Goal: Transaction & Acquisition: Purchase product/service

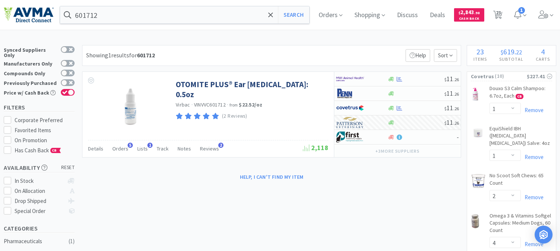
select select "1"
select select "2"
select select "4"
select select "1"
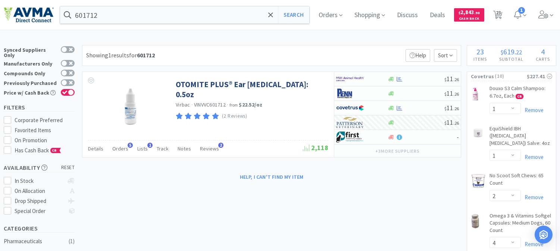
select select "1"
select select "2"
select select "1"
select select "2"
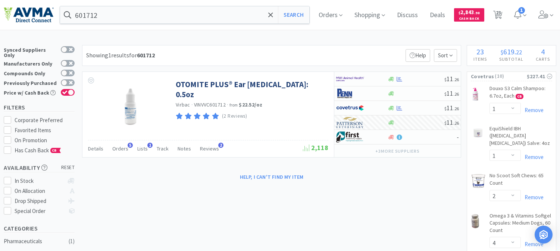
select select "1"
select select "3"
select select "1"
select select "5"
select select "25"
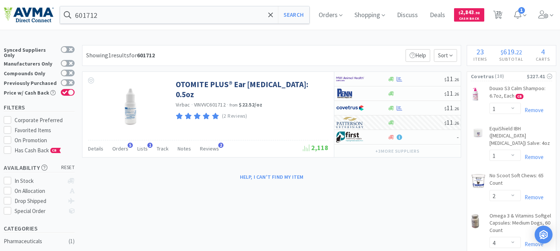
select select "1"
select select "2"
select select "5"
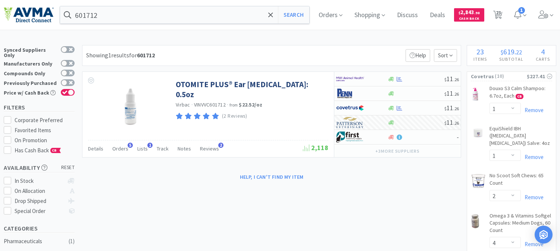
select select "2"
select select "1"
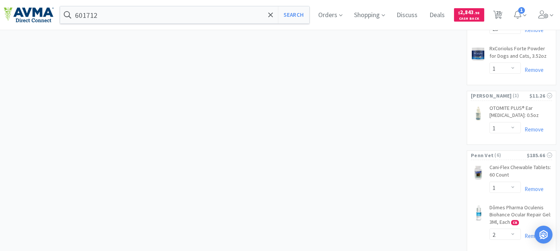
scroll to position [704, 0]
click at [538, 128] on link "Remove" at bounding box center [532, 131] width 23 height 7
select select "1"
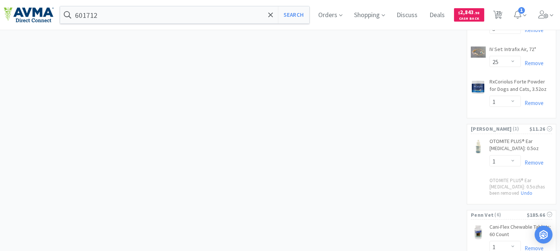
scroll to position [663, 0]
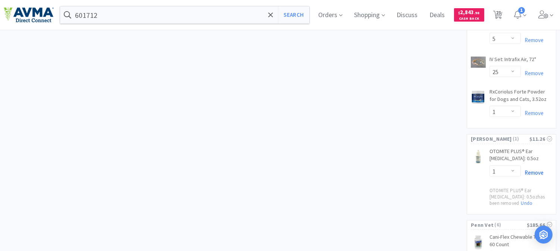
click at [537, 169] on link "Remove" at bounding box center [532, 172] width 23 height 7
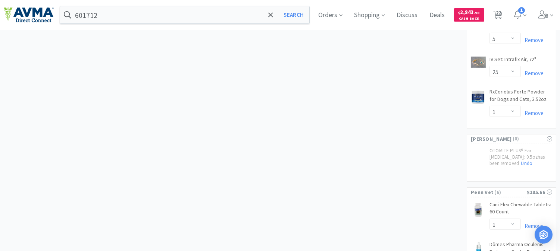
select select "1"
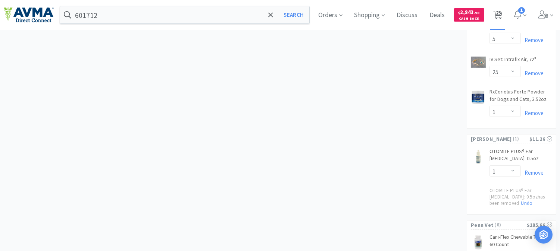
click at [501, 13] on span "23" at bounding box center [498, 13] width 5 height 30
select select "1"
select select "2"
select select "4"
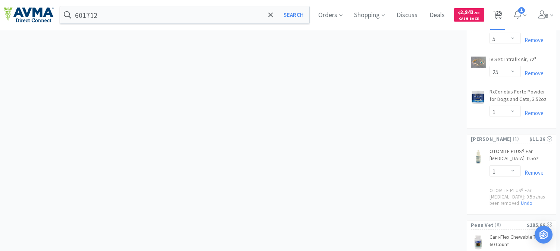
select select "1"
select select "2"
select select "1"
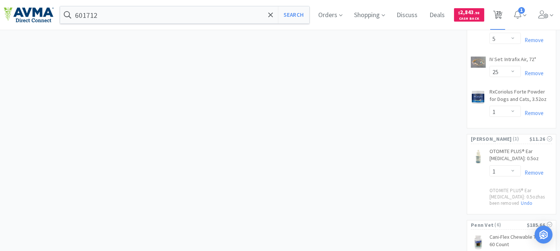
select select "2"
select select "1"
select select "3"
select select "1"
select select "5"
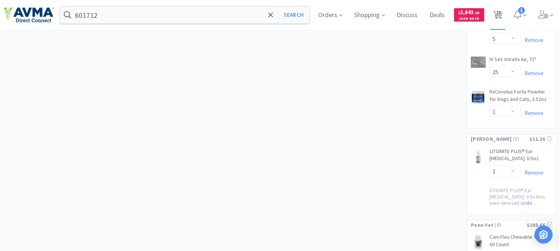
select select "25"
select select "1"
select select "2"
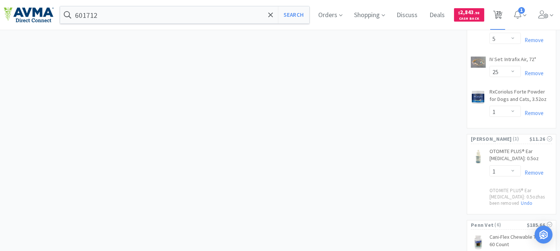
select select "5"
select select "2"
select select "1"
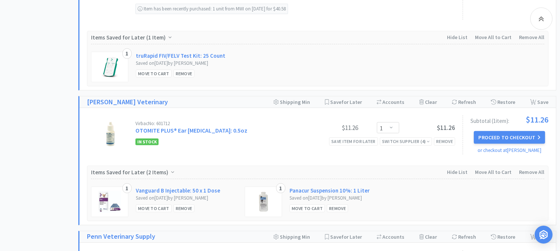
scroll to position [953, 0]
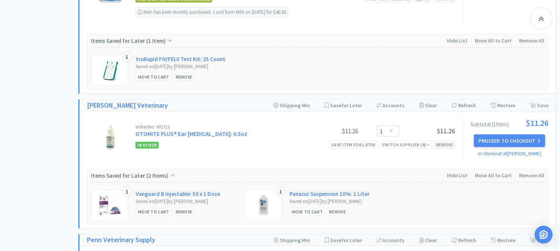
click at [446, 141] on div "Remove" at bounding box center [444, 145] width 21 height 8
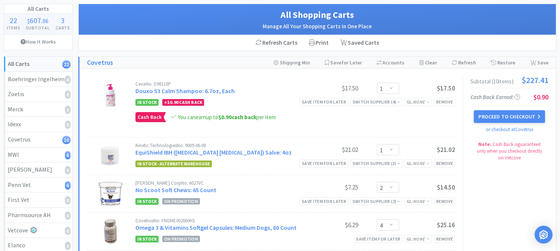
scroll to position [0, 0]
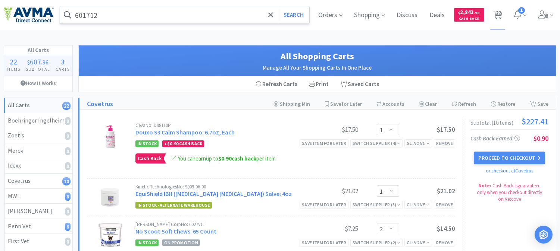
click at [147, 16] on input "601712" at bounding box center [184, 14] width 249 height 17
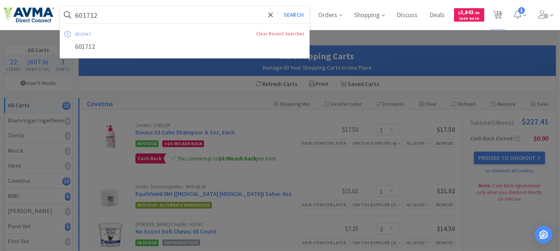
paste input "078011878"
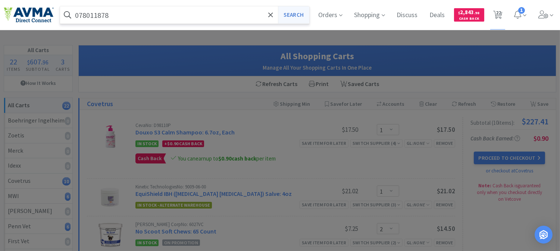
type input "078011878"
click at [289, 20] on button "Search" at bounding box center [293, 14] width 31 height 17
select select "1"
select select "2"
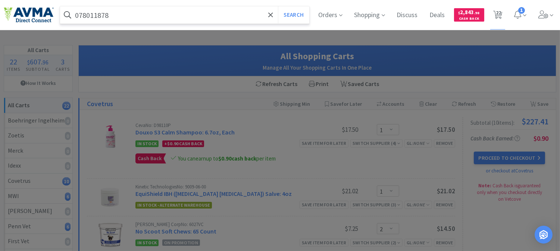
select select "4"
select select "1"
select select "2"
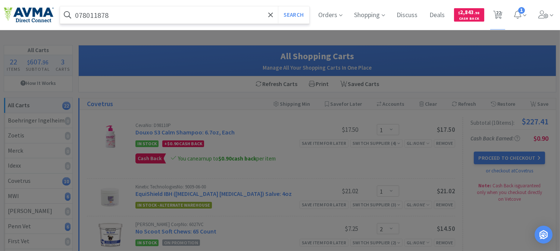
select select "1"
select select "2"
select select "1"
select select "3"
select select "1"
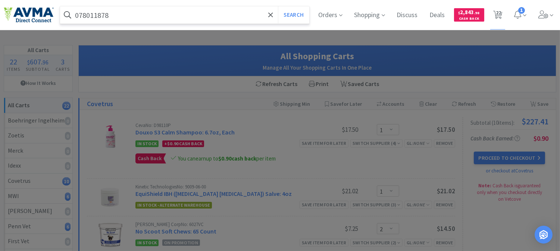
select select "5"
select select "25"
select select "1"
select select "2"
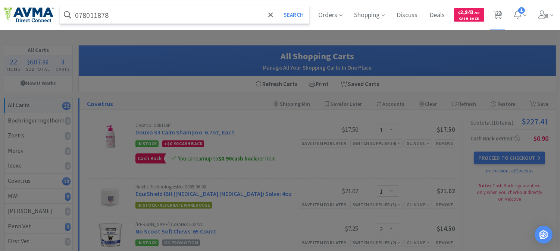
select select "5"
select select "2"
select select "1"
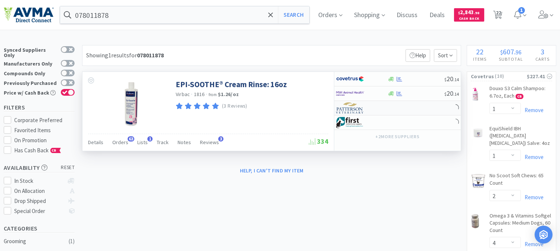
click at [348, 110] on img at bounding box center [350, 108] width 28 height 11
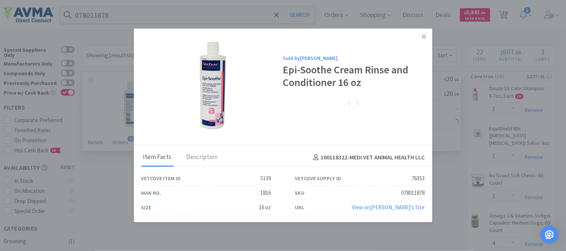
select select "1"
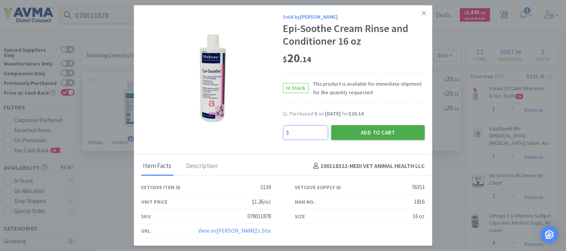
type input "3"
click at [368, 131] on button "Add to Cart" at bounding box center [378, 132] width 94 height 15
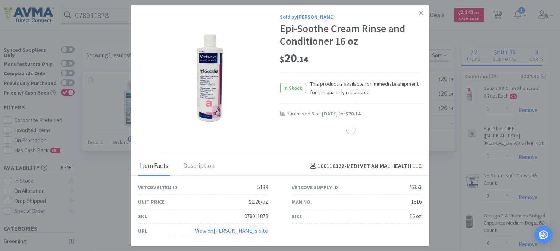
select select "3"
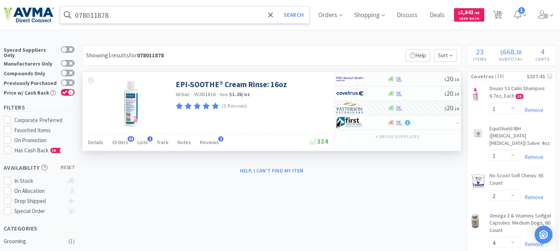
click at [139, 16] on input "078011878" at bounding box center [184, 14] width 249 height 17
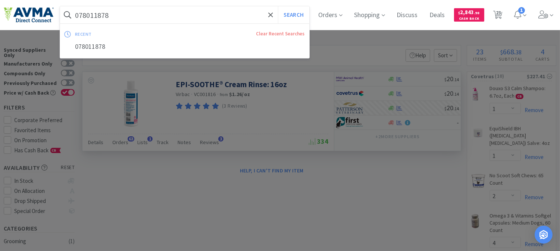
paste input "950717"
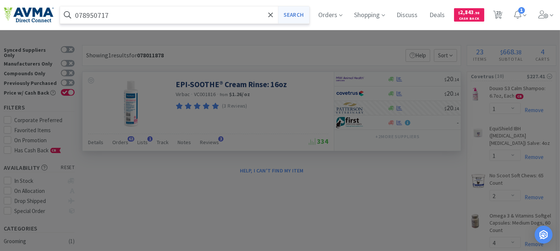
type input "078950717"
click at [297, 13] on button "Search" at bounding box center [293, 14] width 31 height 17
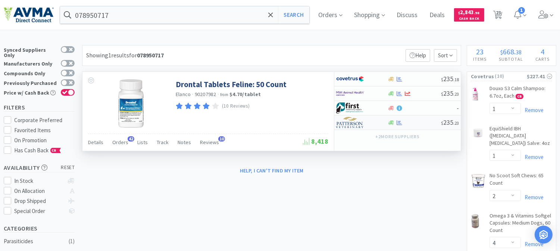
click at [348, 122] on img at bounding box center [350, 122] width 28 height 11
select select "1"
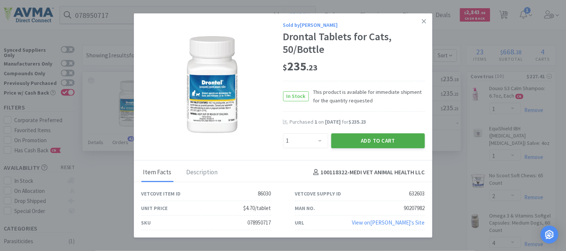
click at [381, 140] on button "Add to Cart" at bounding box center [378, 141] width 94 height 15
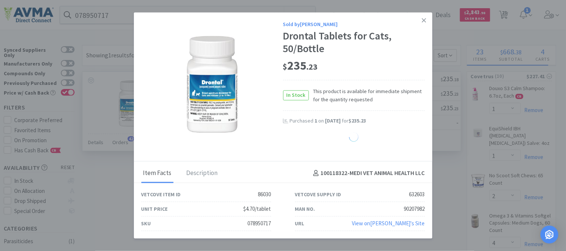
select select "1"
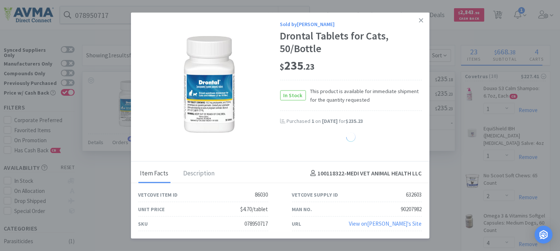
select select "3"
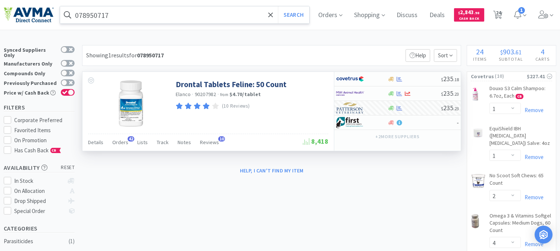
click at [113, 17] on input "078950717" at bounding box center [184, 14] width 249 height 17
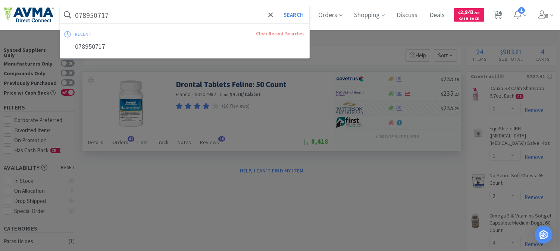
paste input "502314"
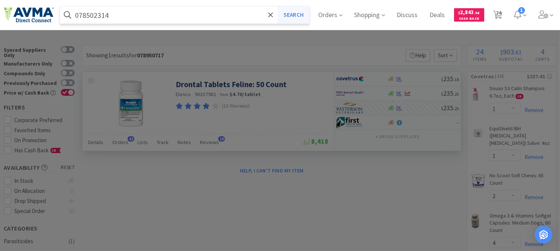
type input "078502314"
click at [303, 17] on button "Search" at bounding box center [293, 14] width 31 height 17
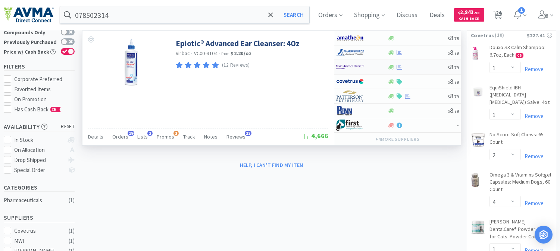
scroll to position [41, 0]
click at [342, 97] on img at bounding box center [350, 95] width 28 height 11
select select "1"
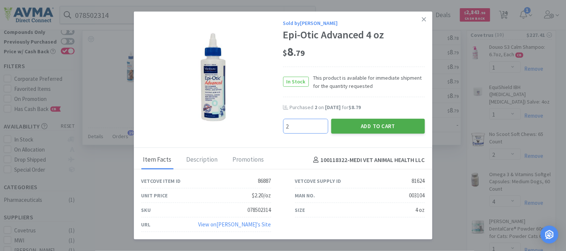
type input "2"
click at [368, 125] on button "Add to Cart" at bounding box center [378, 126] width 94 height 15
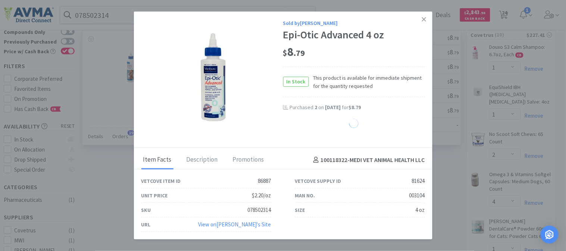
select select "2"
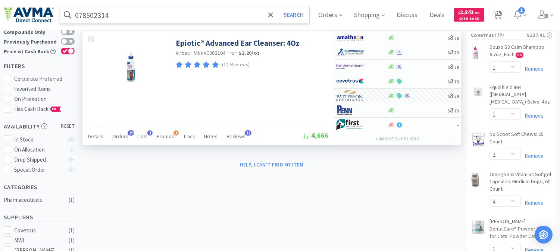
click at [113, 15] on input "078502314" at bounding box center [184, 14] width 249 height 17
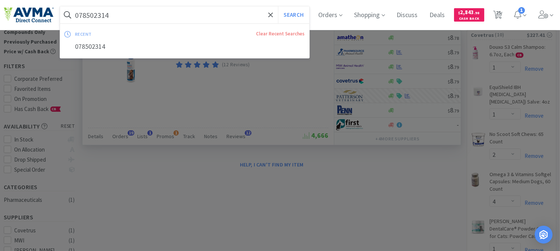
paste input "22"
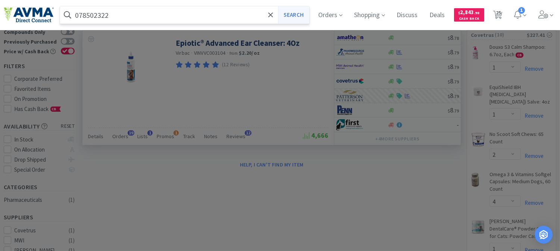
type input "078502322"
click at [294, 14] on button "Search" at bounding box center [293, 14] width 31 height 17
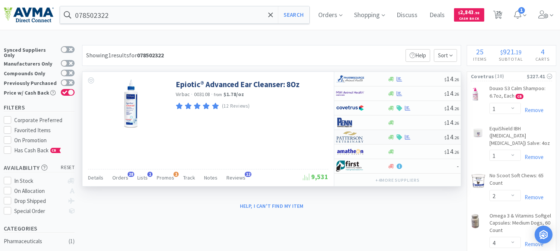
click at [344, 138] on img at bounding box center [350, 137] width 28 height 11
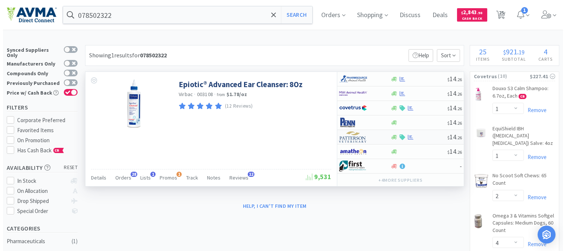
select select "1"
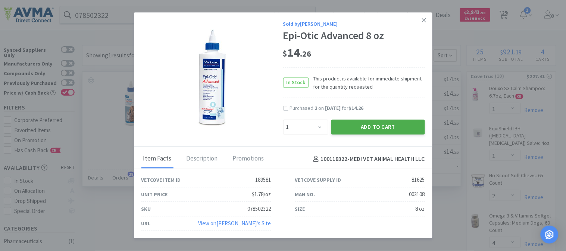
click at [369, 124] on button "Add to Cart" at bounding box center [378, 127] width 94 height 15
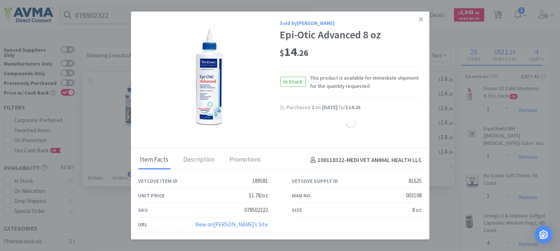
select select "1"
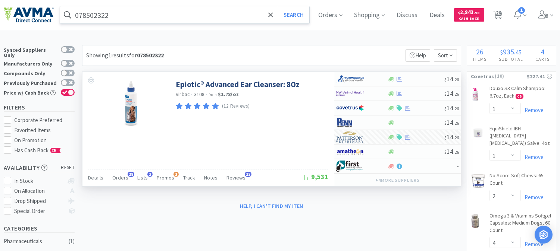
click at [83, 17] on input "078502322" at bounding box center [184, 14] width 249 height 17
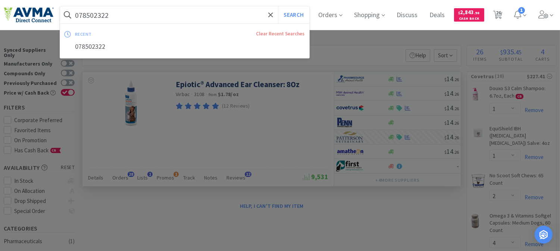
paste input "881671"
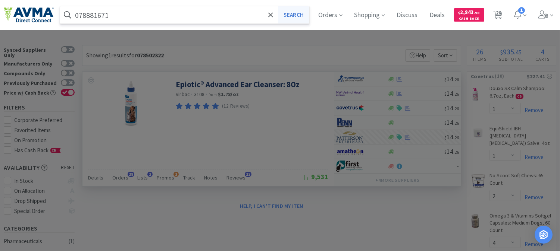
type input "078881671"
click at [303, 18] on button "Search" at bounding box center [293, 14] width 31 height 17
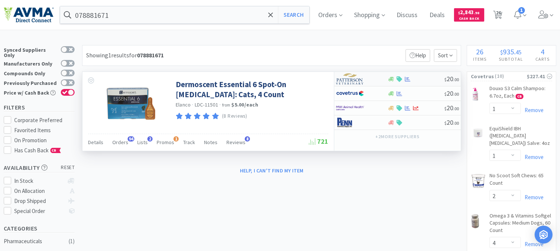
click at [353, 80] on img at bounding box center [350, 79] width 28 height 11
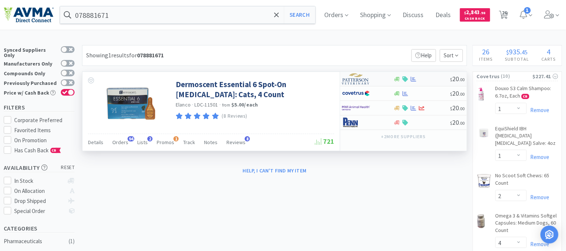
select select "1"
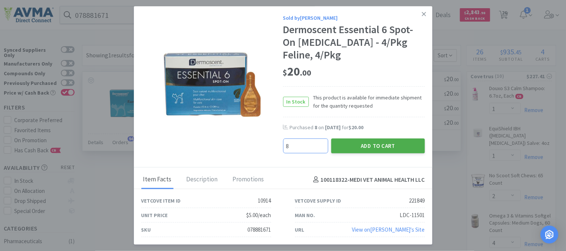
type input "8"
click at [375, 146] on button "Add to Cart" at bounding box center [378, 146] width 94 height 15
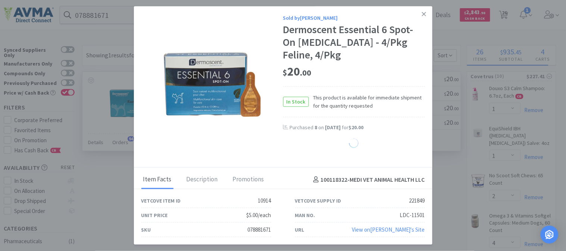
select select "8"
select select "1"
select select "3"
select select "2"
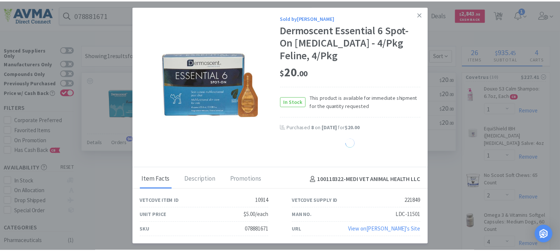
select select "1"
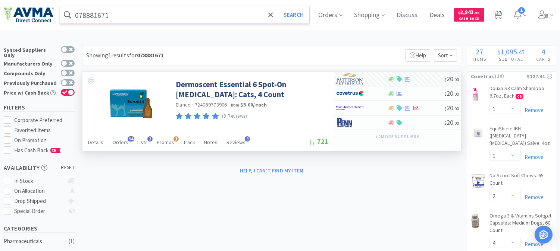
click at [106, 13] on input "078881671" at bounding box center [184, 14] width 249 height 17
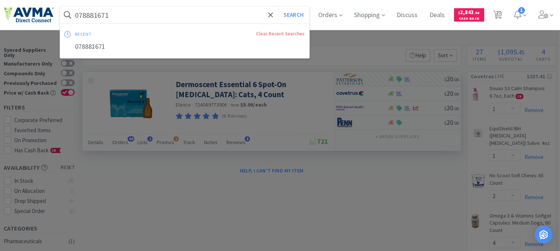
paste input "934204"
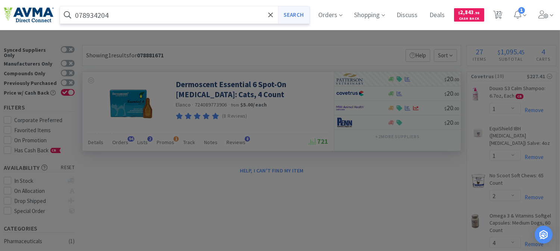
type input "078934204"
click at [299, 16] on button "Search" at bounding box center [293, 14] width 31 height 17
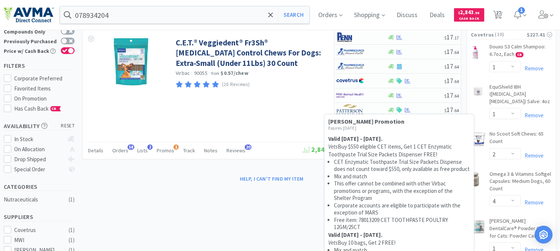
scroll to position [41, 0]
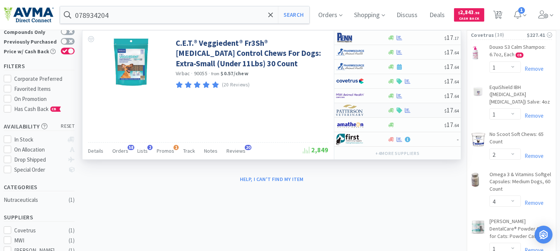
click at [347, 110] on img at bounding box center [350, 110] width 28 height 11
select select "1"
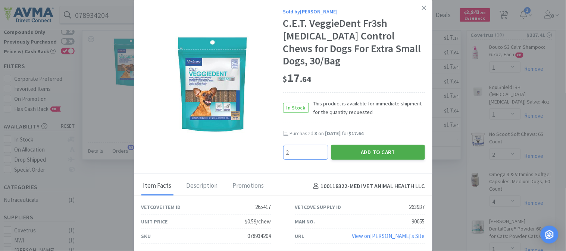
type input "2"
click at [375, 145] on button "Add to Cart" at bounding box center [378, 152] width 94 height 15
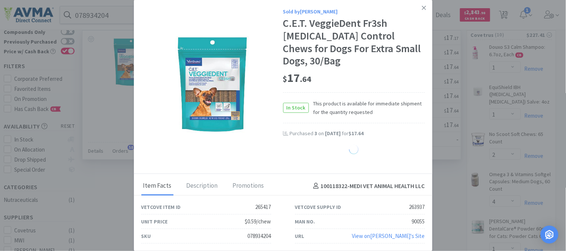
select select "2"
select select "8"
select select "1"
select select "3"
select select "2"
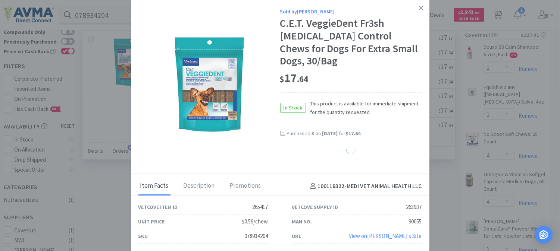
select select "1"
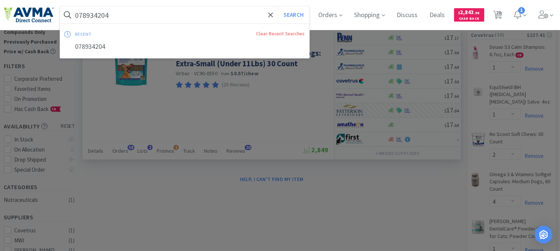
click at [93, 17] on input "078934204" at bounding box center [184, 14] width 249 height 17
paste input "10022681"
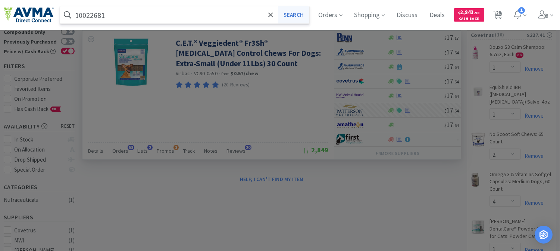
type input "10022681"
click at [301, 12] on button "Search" at bounding box center [293, 14] width 31 height 17
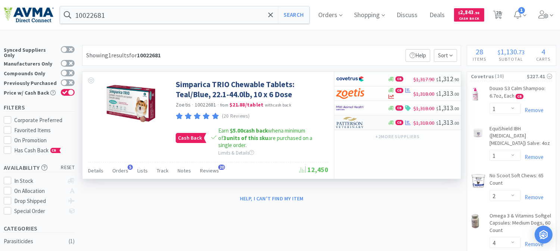
click at [351, 123] on img at bounding box center [350, 122] width 28 height 11
select select "2"
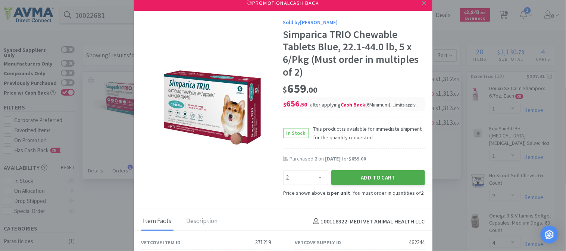
click at [365, 174] on button "Add to Cart" at bounding box center [378, 178] width 94 height 15
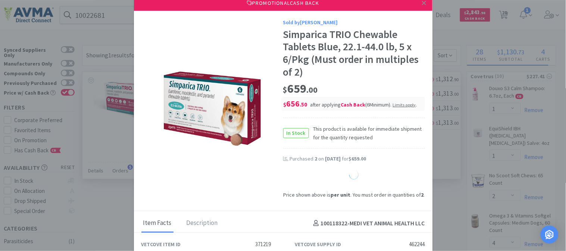
select select "2"
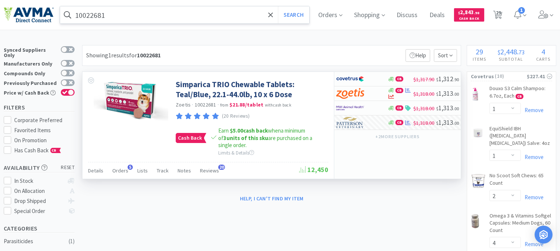
click at [133, 14] on input "10022681" at bounding box center [184, 14] width 249 height 17
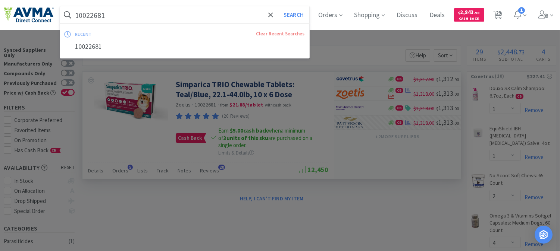
paste input "078953755"
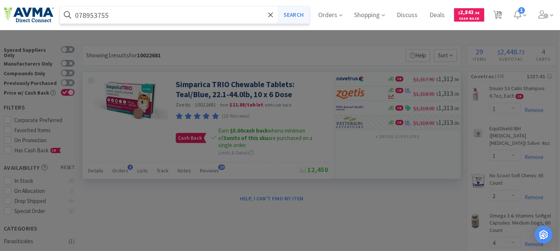
type input "078953755"
click at [297, 15] on button "Search" at bounding box center [293, 14] width 31 height 17
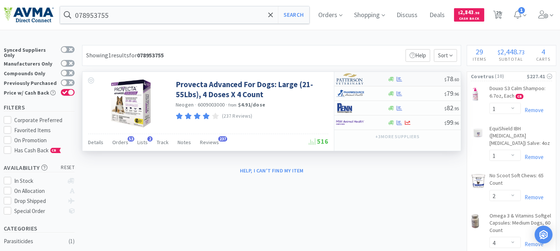
click at [349, 80] on img at bounding box center [350, 79] width 28 height 11
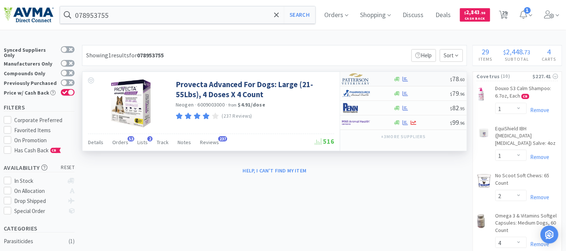
select select "1"
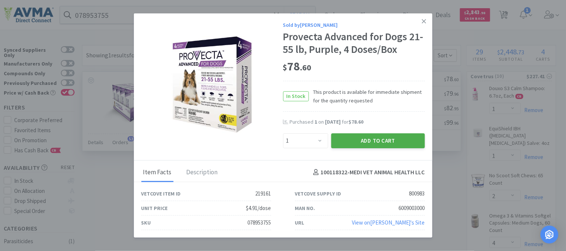
click at [385, 136] on button "Add to Cart" at bounding box center [378, 141] width 94 height 15
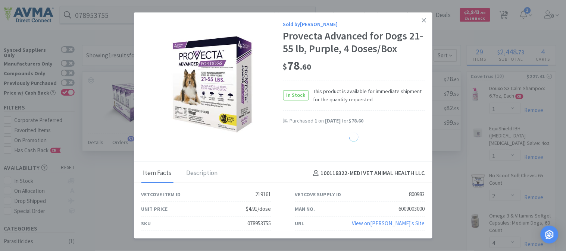
select select "1"
select select "2"
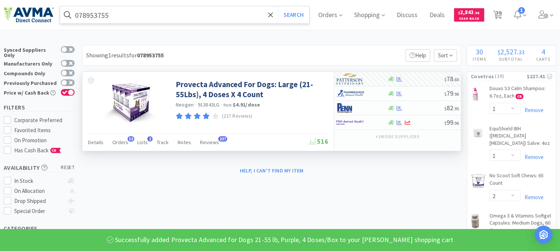
click at [87, 10] on input "078953755" at bounding box center [184, 14] width 249 height 17
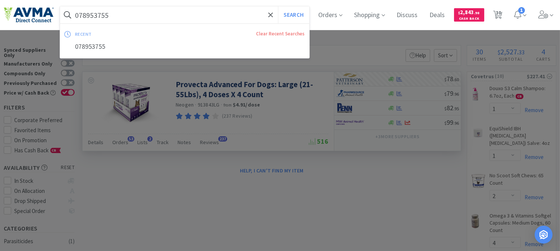
paste input "161"
type input "078953161"
click at [290, 14] on button "Search" at bounding box center [293, 14] width 31 height 17
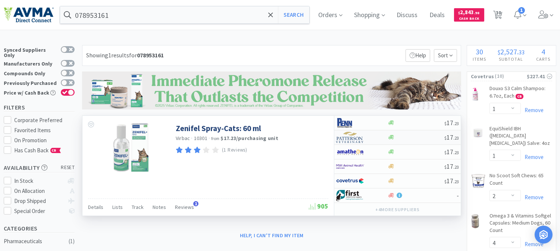
click at [351, 140] on img at bounding box center [350, 137] width 28 height 11
select select "1"
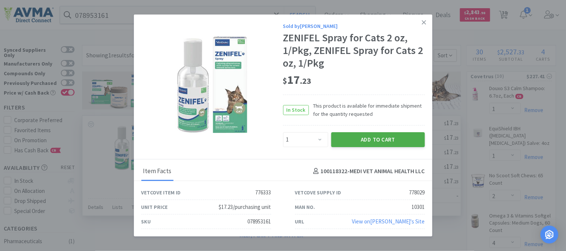
click at [349, 140] on button "Add to Cart" at bounding box center [378, 139] width 94 height 15
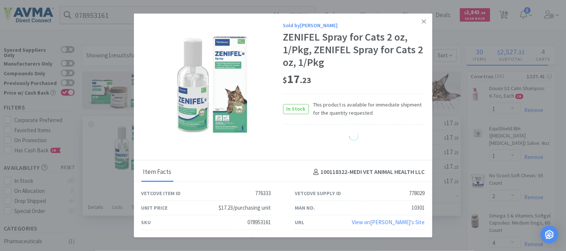
select select "1"
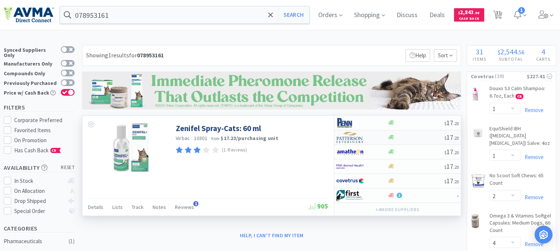
click at [356, 143] on img at bounding box center [350, 137] width 28 height 11
select select "1"
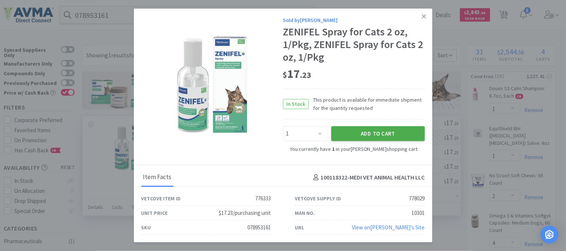
click at [382, 134] on button "Add to Cart" at bounding box center [378, 133] width 94 height 15
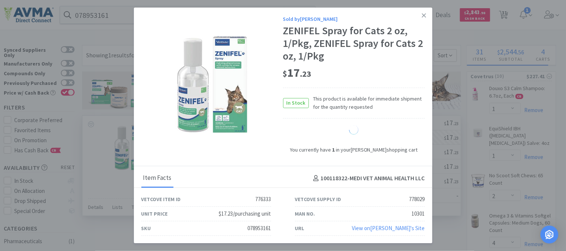
select select "2"
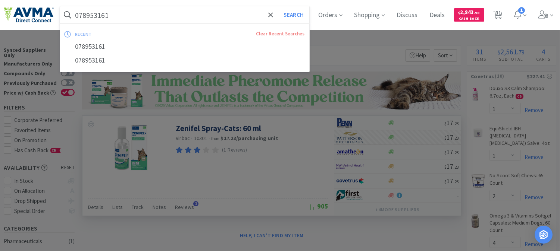
click at [106, 13] on input "078953161" at bounding box center [184, 14] width 249 height 17
paste input "011837"
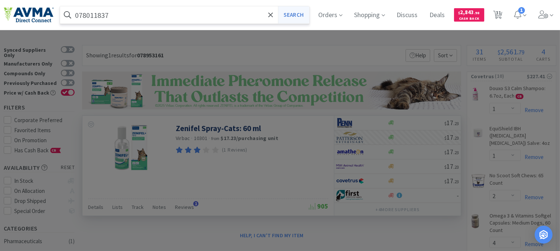
type input "078011837"
click at [305, 16] on button "Search" at bounding box center [293, 14] width 31 height 17
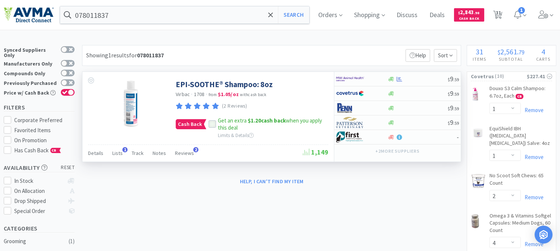
click at [212, 121] on div at bounding box center [212, 124] width 7 height 7
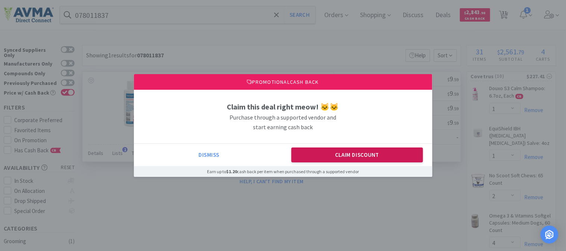
click at [349, 157] on button "Claim Discount" at bounding box center [357, 155] width 132 height 15
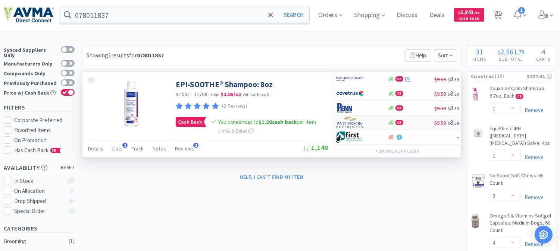
click at [353, 123] on img at bounding box center [350, 122] width 28 height 11
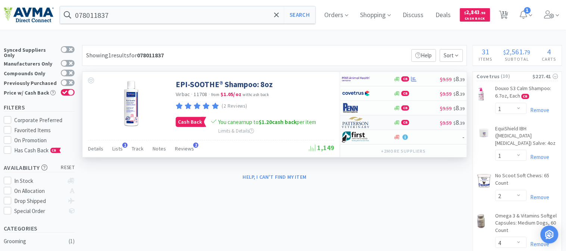
select select "1"
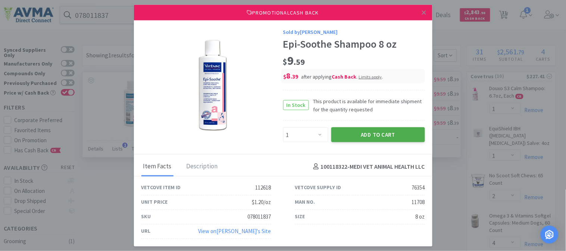
click at [379, 135] on button "Add to Cart" at bounding box center [378, 135] width 94 height 15
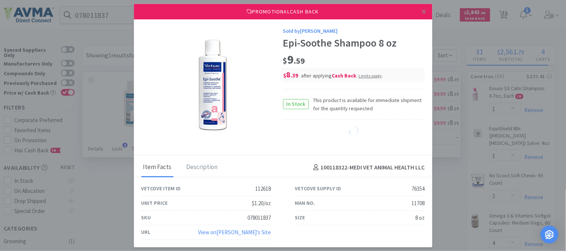
select select "1"
select select "2"
select select "1"
select select "2"
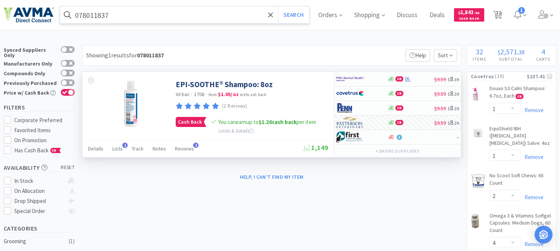
click at [132, 15] on input "078011837" at bounding box center [184, 14] width 249 height 17
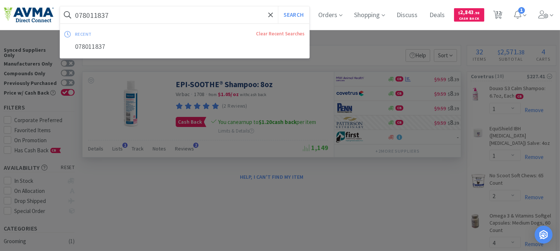
paste input "929493"
type input "078929493"
click at [299, 10] on button "Search" at bounding box center [293, 14] width 31 height 17
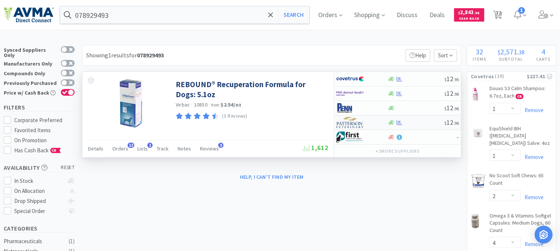
click at [357, 127] on img at bounding box center [350, 122] width 28 height 11
select select "1"
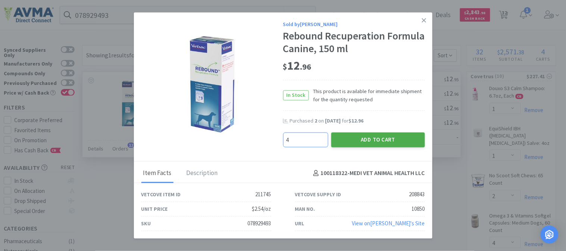
type input "4"
click at [378, 139] on button "Add to Cart" at bounding box center [378, 139] width 94 height 15
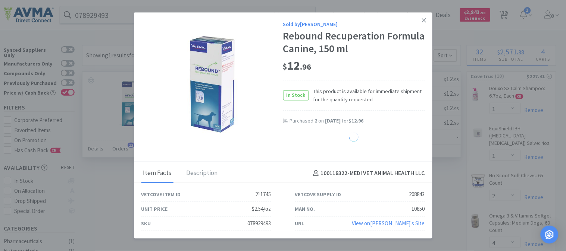
select select "4"
select select "2"
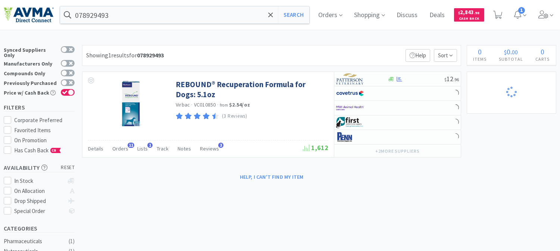
select select "2"
select select "8"
select select "1"
select select "3"
select select "1"
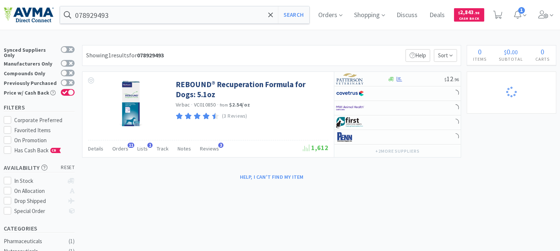
select select "2"
select select "1"
select select "4"
select select "2"
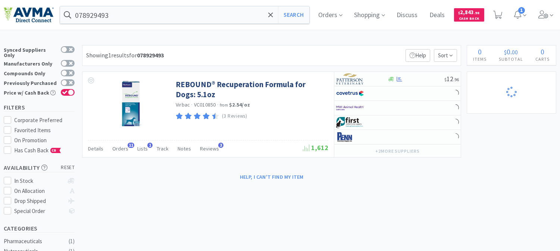
select select "2"
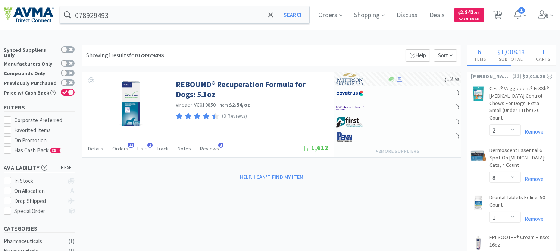
select select "1"
select select "2"
select select "5"
select select "2"
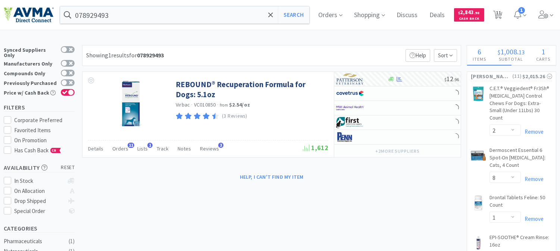
select select "1"
select select "3"
select select "1"
select select "5"
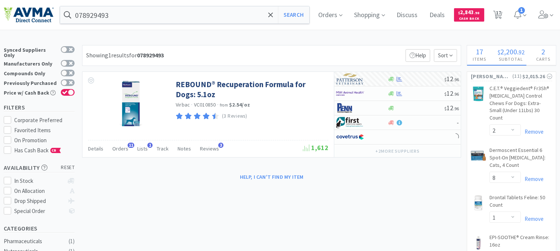
select select "25"
select select "1"
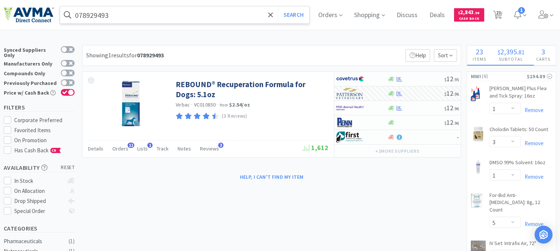
select select "1"
select select "2"
select select "4"
select select "1"
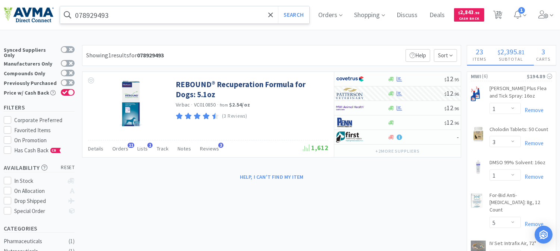
select select "1"
select select "2"
select select "1"
select select "2"
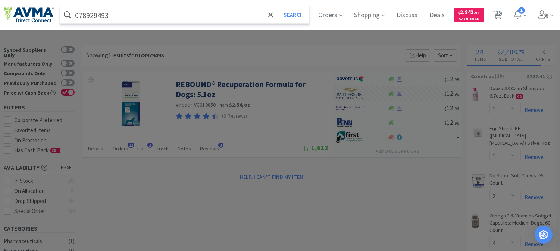
click at [116, 14] on input "078929493" at bounding box center [184, 14] width 249 height 17
paste input "347140"
type input "078347140"
click at [299, 14] on button "Search" at bounding box center [293, 14] width 31 height 17
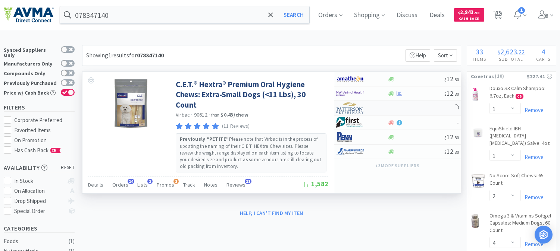
click at [348, 109] on img at bounding box center [350, 108] width 28 height 11
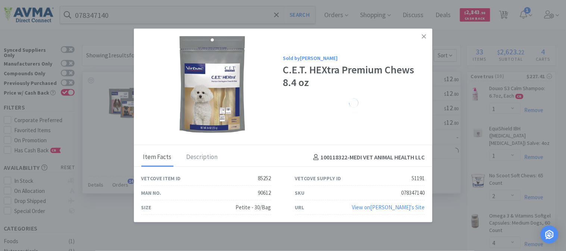
select select "1"
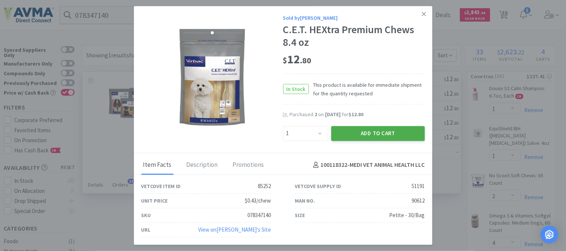
click at [376, 137] on button "Add to Cart" at bounding box center [378, 133] width 94 height 15
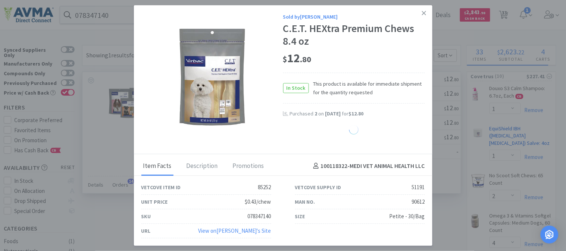
select select "1"
select select "2"
select select "8"
select select "1"
select select "3"
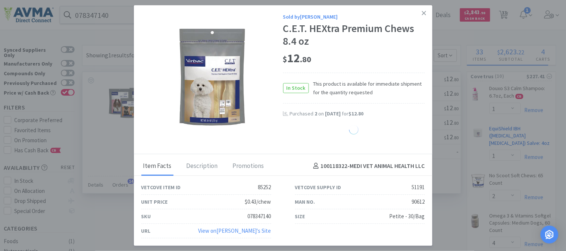
select select "1"
select select "2"
select select "1"
select select "4"
select select "2"
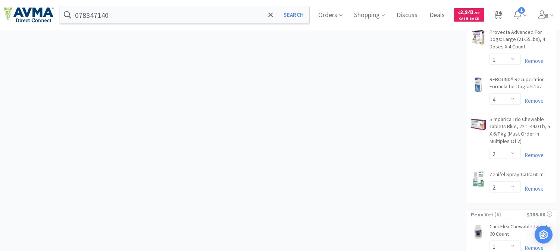
scroll to position [1161, 0]
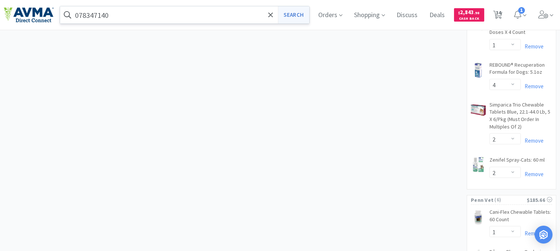
click at [290, 16] on button "Search" at bounding box center [293, 14] width 31 height 17
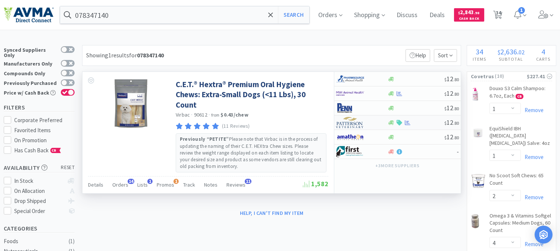
click at [350, 127] on img at bounding box center [350, 122] width 28 height 11
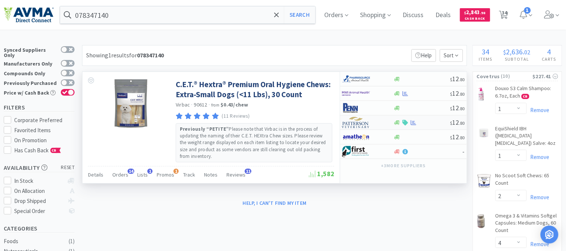
select select "1"
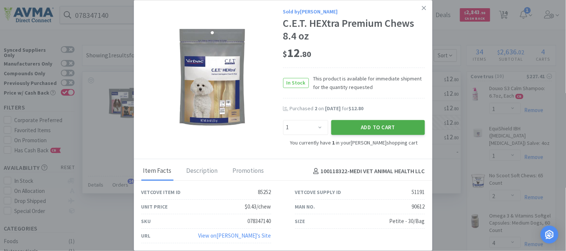
click at [368, 123] on button "Add to Cart" at bounding box center [378, 127] width 94 height 15
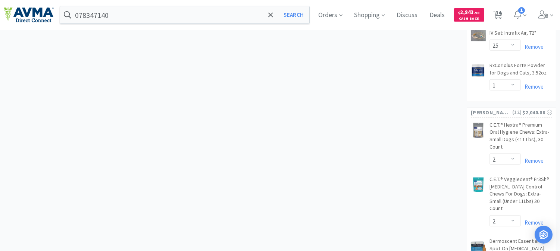
scroll to position [704, 0]
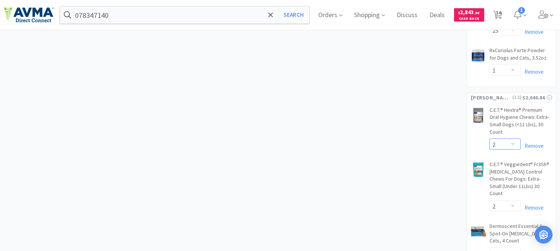
click at [514, 139] on select "Enter Quantity 1 2 3 4 5 6 7 8 9 10 11 12 13 14 15 16 17 18 19 20 Enter Quantity" at bounding box center [505, 144] width 31 height 11
click at [490, 139] on select "Enter Quantity 1 2 3 4 5 6 7 8 9 10 11 12 13 14 15 16 17 18 19 20 Enter Quantity" at bounding box center [505, 144] width 31 height 11
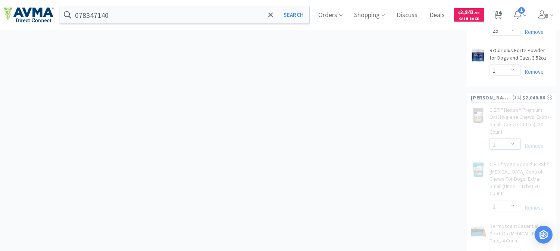
select select "1"
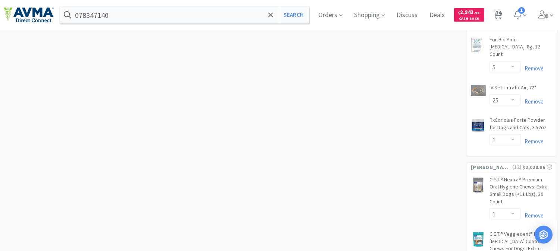
scroll to position [622, 0]
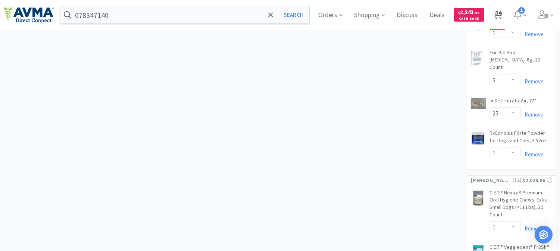
click at [501, 14] on span "34" at bounding box center [498, 13] width 5 height 30
select select "1"
select select "2"
select select "4"
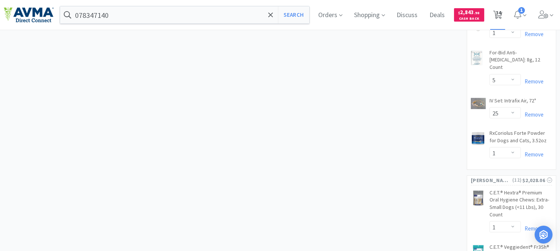
select select "1"
select select "2"
select select "1"
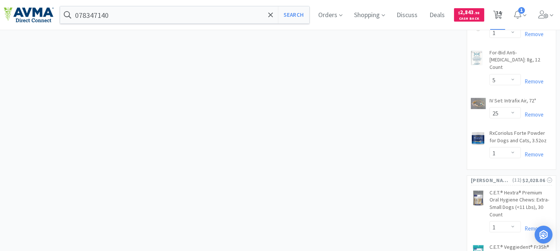
select select "2"
select select "1"
select select "3"
select select "1"
select select "5"
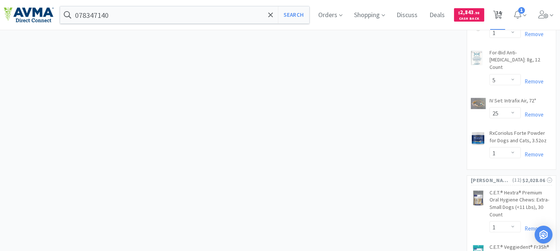
select select "25"
select select "1"
select select "2"
select select "8"
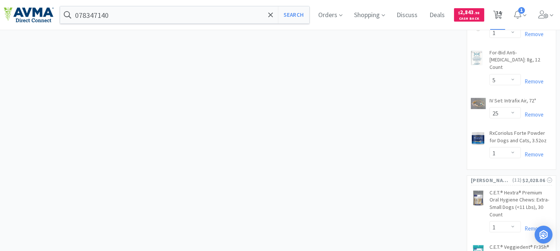
select select "1"
select select "3"
select select "1"
select select "2"
select select "1"
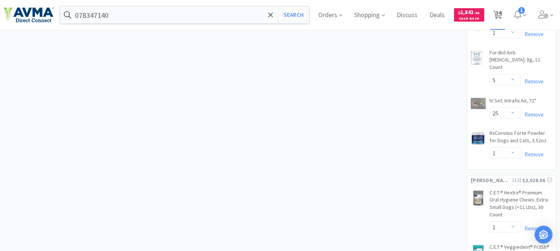
select select "1"
select select "4"
select select "2"
select select "1"
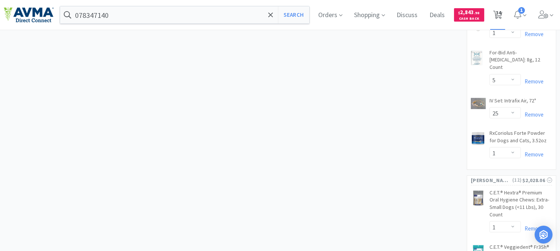
select select "2"
select select "5"
select select "2"
select select "1"
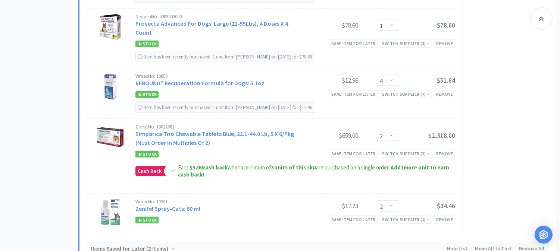
scroll to position [1492, 0]
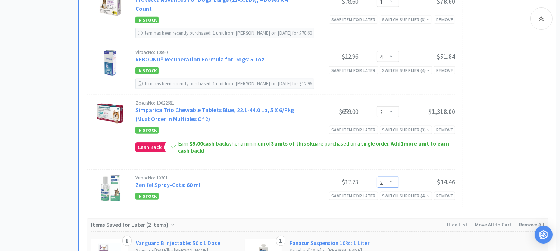
click at [391, 177] on select "Enter Quantity 1 2 3 4 5 6 7 8 9 10 11 12 13 14 15 16 17 18 19 20 Enter Quantity" at bounding box center [388, 182] width 22 height 11
click at [377, 177] on select "Enter Quantity 1 2 3 4 5 6 7 8 9 10 11 12 13 14 15 16 17 18 19 20 Enter Quantity" at bounding box center [388, 182] width 22 height 11
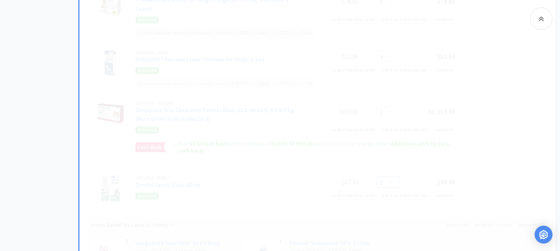
select select "1"
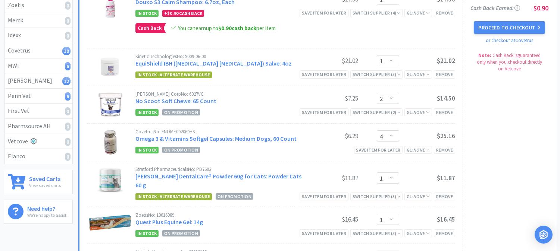
scroll to position [0, 0]
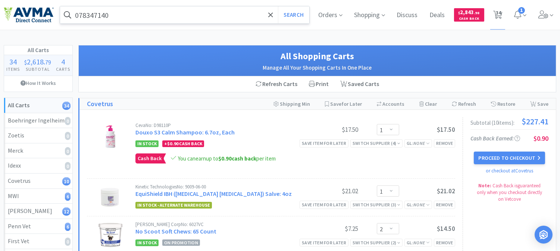
click at [148, 17] on input "078347140" at bounding box center [184, 14] width 249 height 17
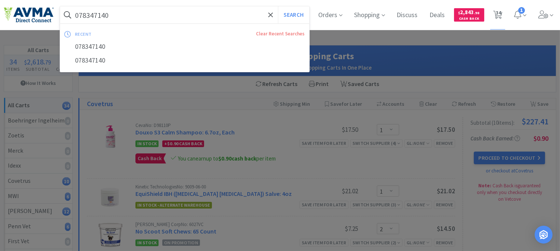
paste input "PVS8920"
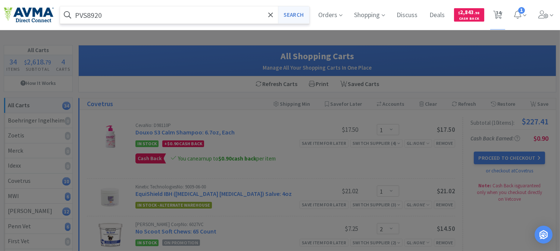
type input "PVS8920"
click at [285, 13] on button "Search" at bounding box center [293, 14] width 31 height 17
select select "1"
select select "2"
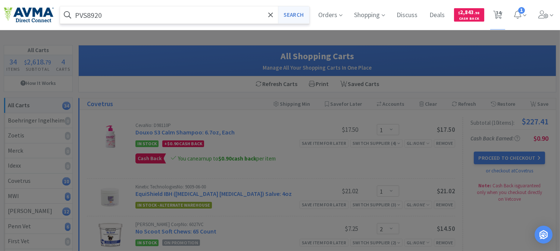
select select "4"
select select "1"
select select "2"
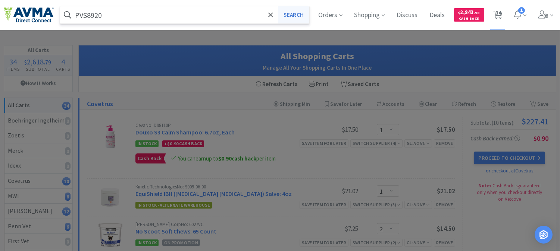
select select "1"
select select "2"
select select "1"
select select "3"
select select "1"
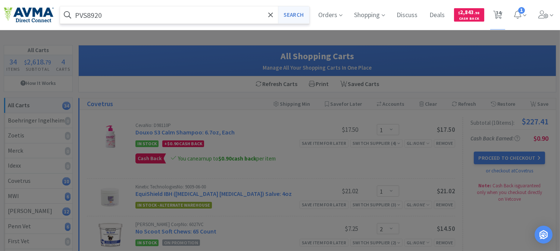
select select "5"
select select "25"
select select "1"
select select "2"
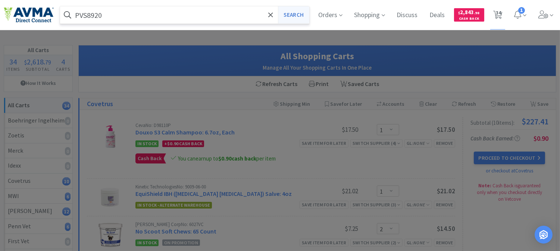
select select "8"
select select "1"
select select "3"
select select "1"
select select "2"
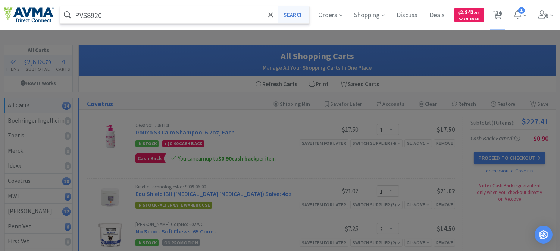
select select "1"
select select "4"
select select "2"
select select "1"
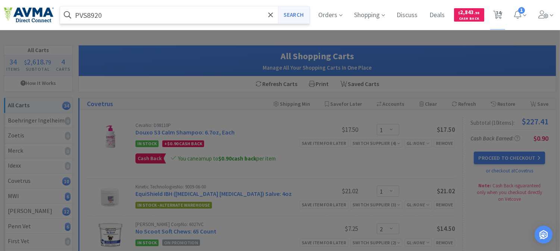
select select "1"
select select "2"
select select "5"
select select "2"
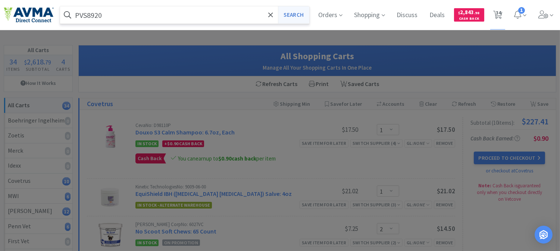
select select "1"
